Goal: Obtain resource: Download file/media

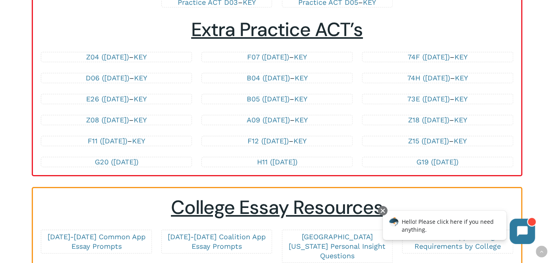
scroll to position [1753, 0]
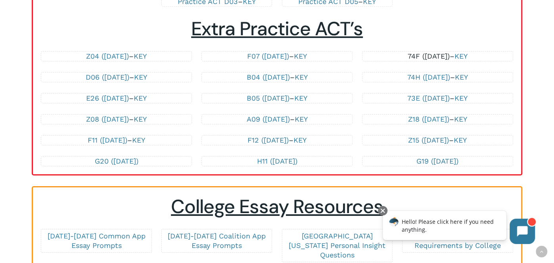
click at [440, 52] on link "74F ([DATE])" at bounding box center [429, 56] width 42 height 8
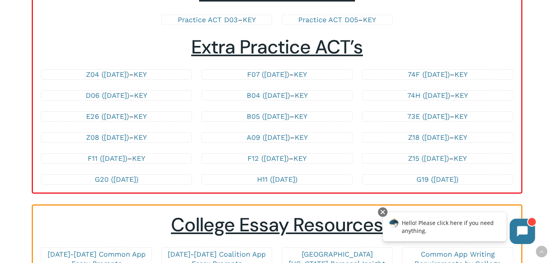
scroll to position [1735, 0]
click at [468, 70] on link "KEY" at bounding box center [461, 74] width 13 height 8
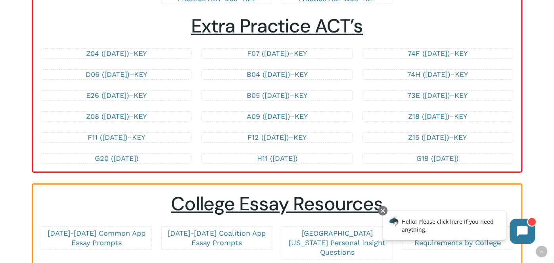
scroll to position [1756, 0]
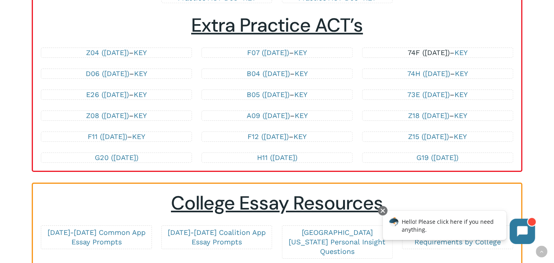
click at [442, 48] on link "74F ([DATE])" at bounding box center [429, 52] width 42 height 8
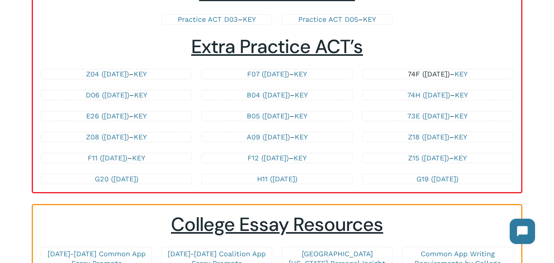
click at [408, 70] on link "74F ([DATE])" at bounding box center [429, 74] width 42 height 8
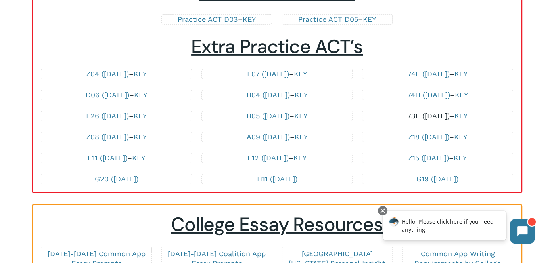
click at [431, 112] on link "73E ([DATE])" at bounding box center [428, 116] width 42 height 8
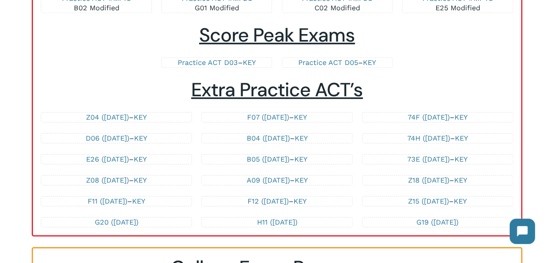
scroll to position [1694, 0]
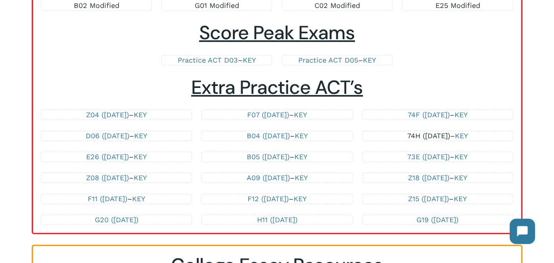
click at [446, 132] on link "74H ([DATE])" at bounding box center [428, 136] width 43 height 8
click at [468, 135] on link "KEY" at bounding box center [461, 136] width 13 height 8
